Goal: Task Accomplishment & Management: Manage account settings

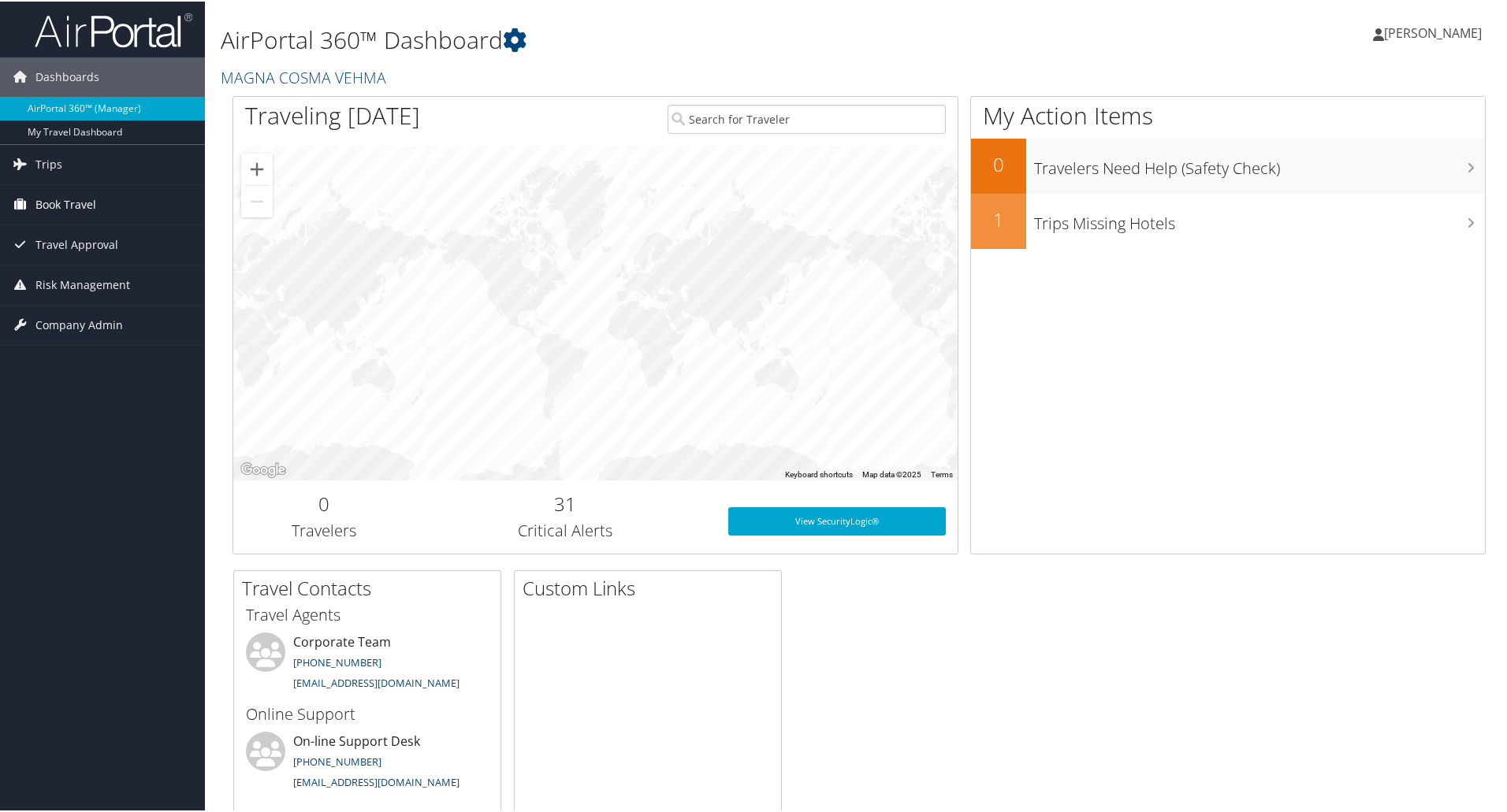
click at [97, 207] on link "Book Travel" at bounding box center [102, 203] width 205 height 39
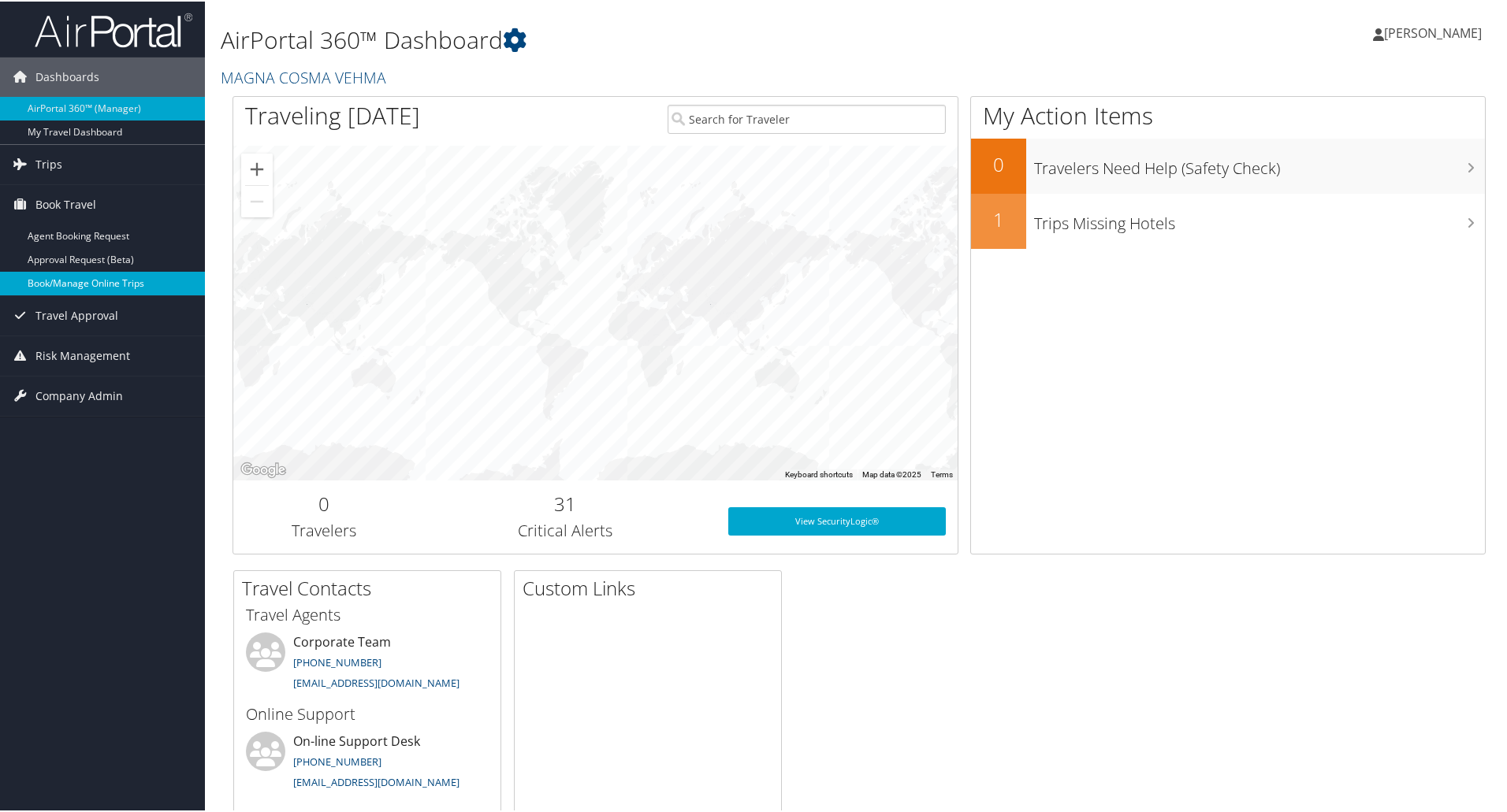
click at [90, 279] on link "Book/Manage Online Trips" at bounding box center [102, 281] width 205 height 23
click at [1342, 361] on div "My Action Items 0 Travelers Need Help (Safety Check) 1 Trips Missing Hotels" at bounding box center [1227, 323] width 515 height 459
click at [1419, 37] on span "[PERSON_NAME]" at bounding box center [1433, 31] width 98 height 18
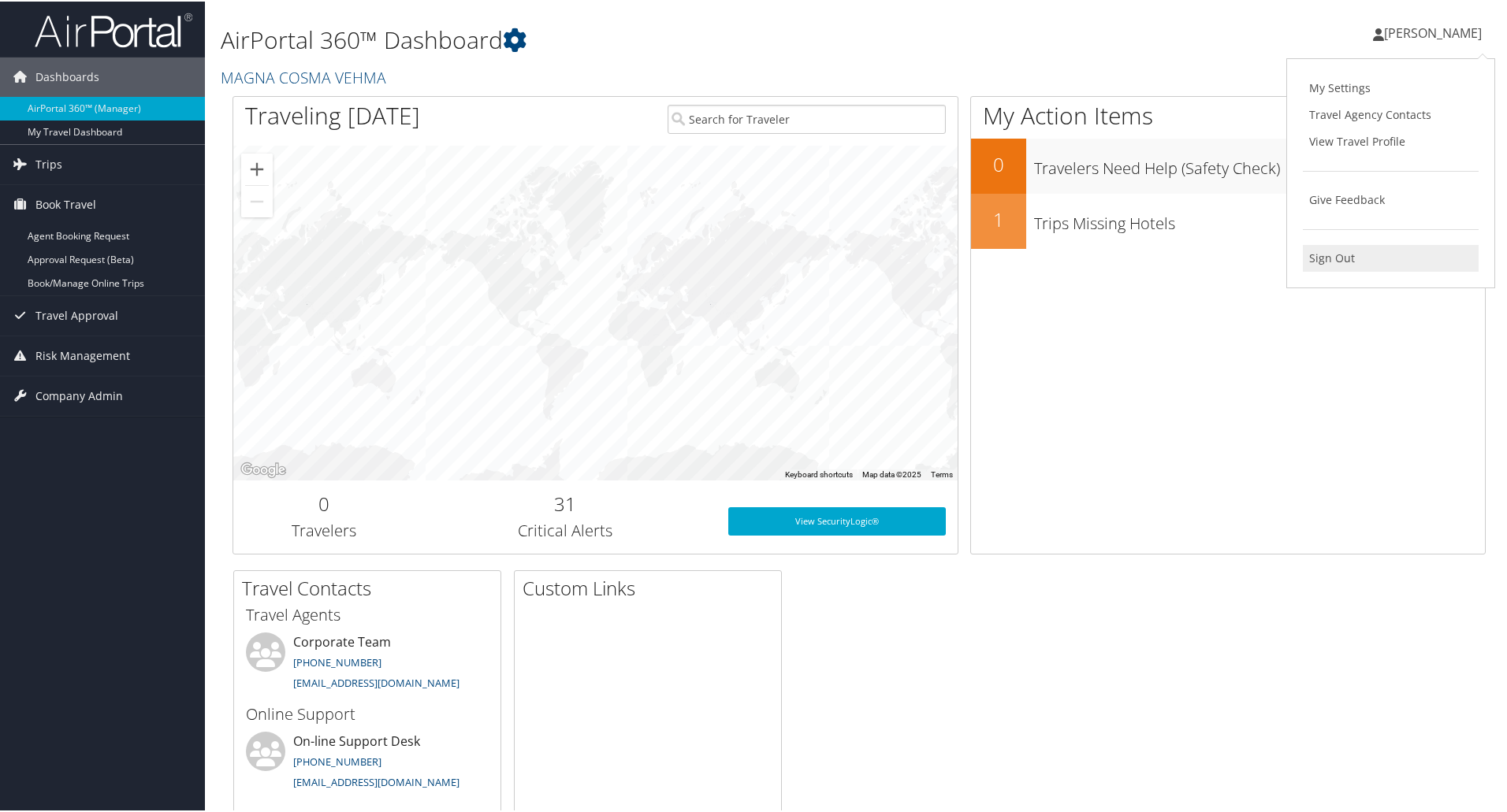
click at [1333, 249] on link "Sign Out" at bounding box center [1391, 257] width 176 height 27
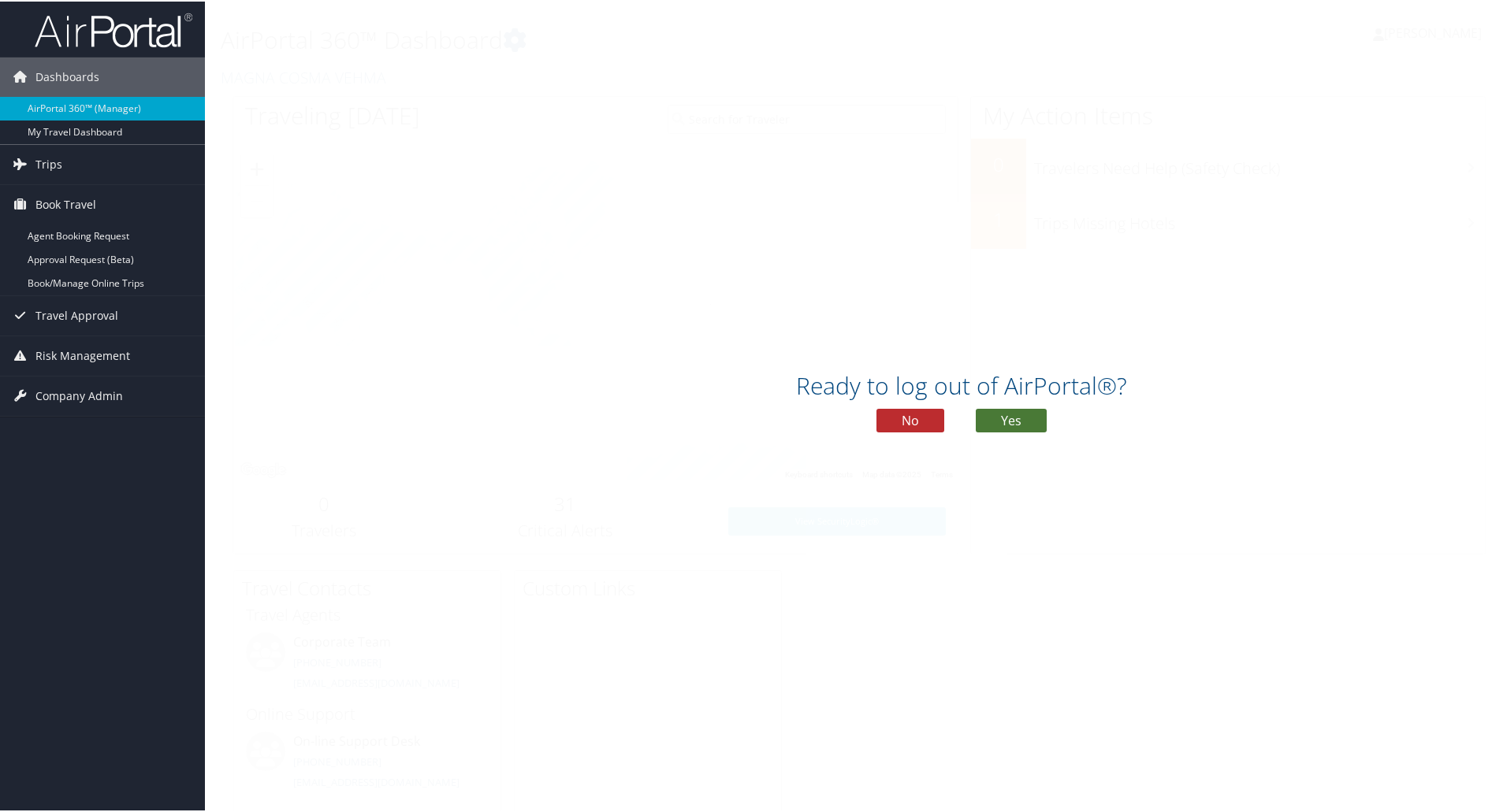
click at [998, 414] on button "Yes" at bounding box center [1012, 419] width 71 height 23
